Goal: Navigation & Orientation: Find specific page/section

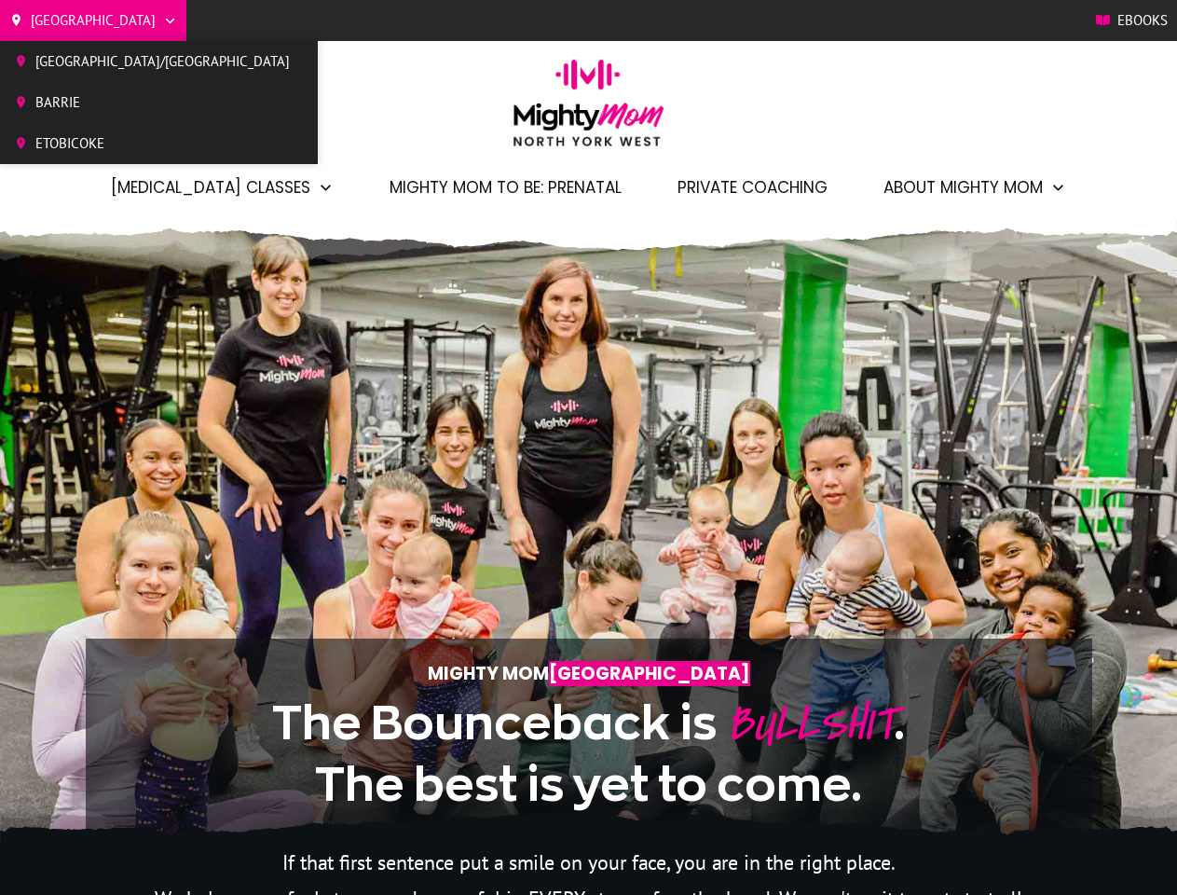
click at [588, 447] on div "Mighty Mom North York West The Bounceback is BULLSHIT . The best is yet to come." at bounding box center [589, 550] width 1007 height 569
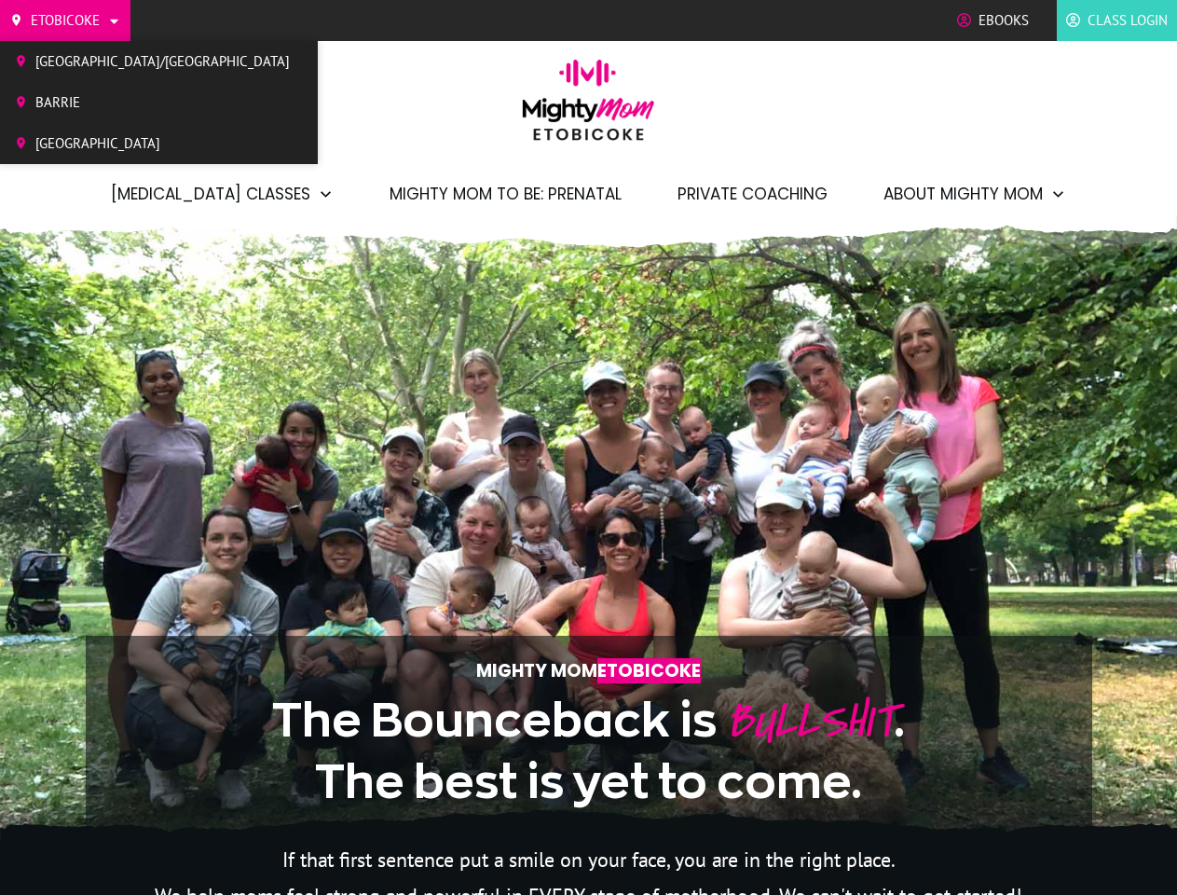
click at [588, 447] on div "Mighty Mom Etobicoke The Bounceback is BULLSHIT . The best is yet to come." at bounding box center [589, 547] width 1007 height 569
